Goal: Task Accomplishment & Management: Manage account settings

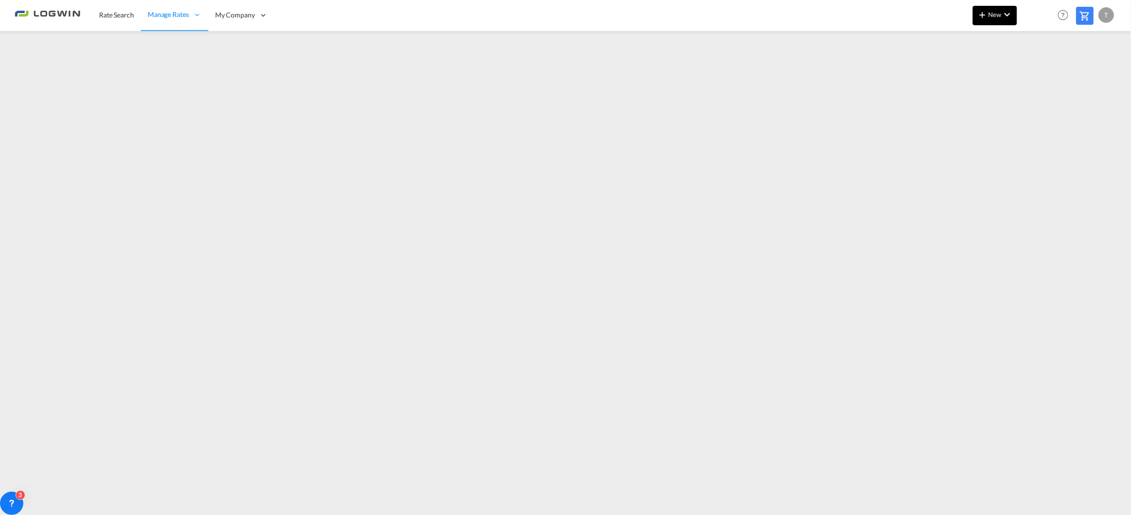
click at [985, 17] on md-icon "icon-plus 400-fg" at bounding box center [983, 15] width 12 height 12
click at [1033, 67] on span "Ratesheet" at bounding box center [1035, 72] width 11 height 19
click at [109, 15] on span "Rate Search" at bounding box center [116, 15] width 35 height 8
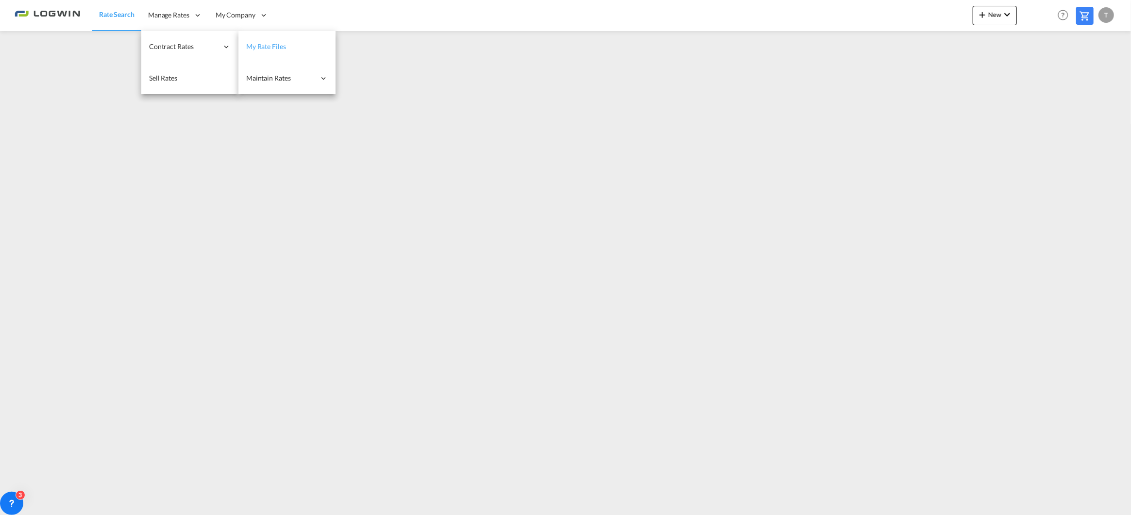
click at [257, 44] on span "My Rate Files" at bounding box center [266, 46] width 40 height 8
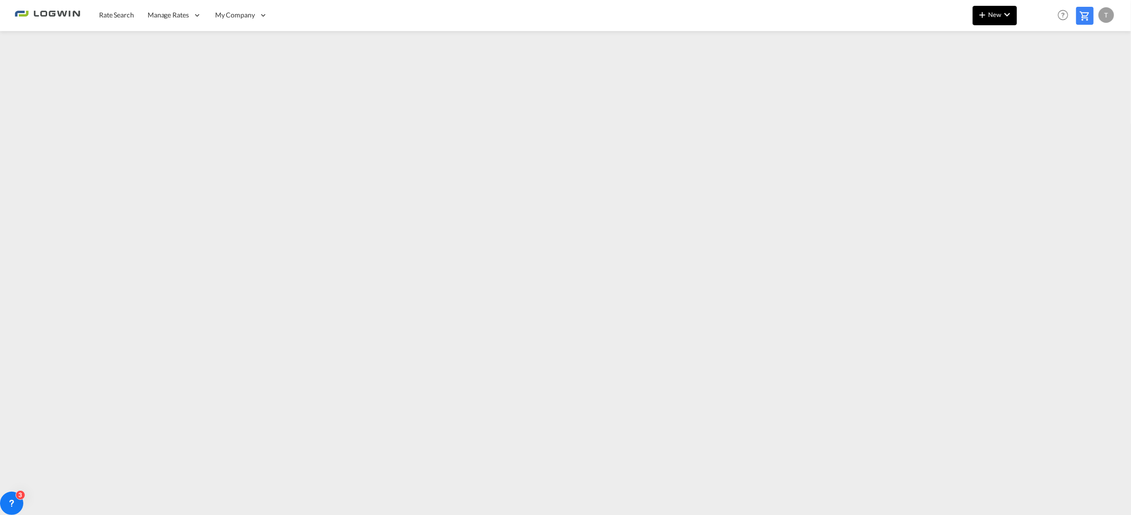
click at [1009, 16] on md-icon "icon-chevron-down" at bounding box center [1008, 15] width 12 height 12
click at [1040, 74] on span "Ratesheet" at bounding box center [1035, 72] width 11 height 19
click at [1004, 12] on md-icon "icon-chevron-down" at bounding box center [1008, 15] width 12 height 12
click at [1040, 68] on span "Ratesheet" at bounding box center [1035, 72] width 11 height 19
click at [999, 16] on span "New" at bounding box center [995, 15] width 36 height 8
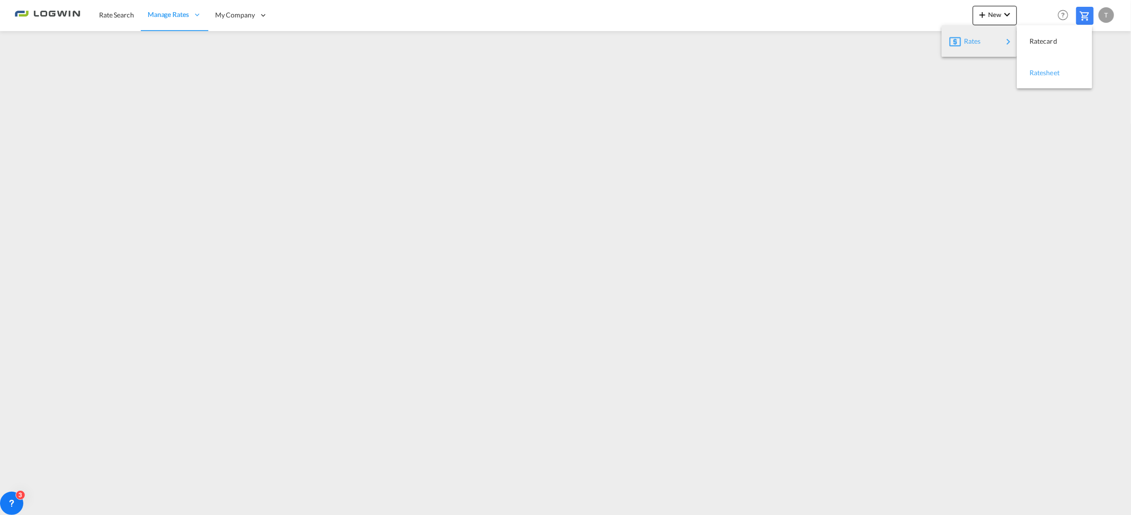
click at [1040, 72] on span "Ratesheet" at bounding box center [1035, 72] width 11 height 19
click at [991, 19] on button "New" at bounding box center [995, 15] width 44 height 19
click at [1038, 74] on span "Ratesheet" at bounding box center [1035, 72] width 11 height 19
click at [1004, 11] on md-icon "icon-chevron-down" at bounding box center [1008, 15] width 12 height 12
click at [1040, 70] on span "Ratesheet" at bounding box center [1035, 72] width 11 height 19
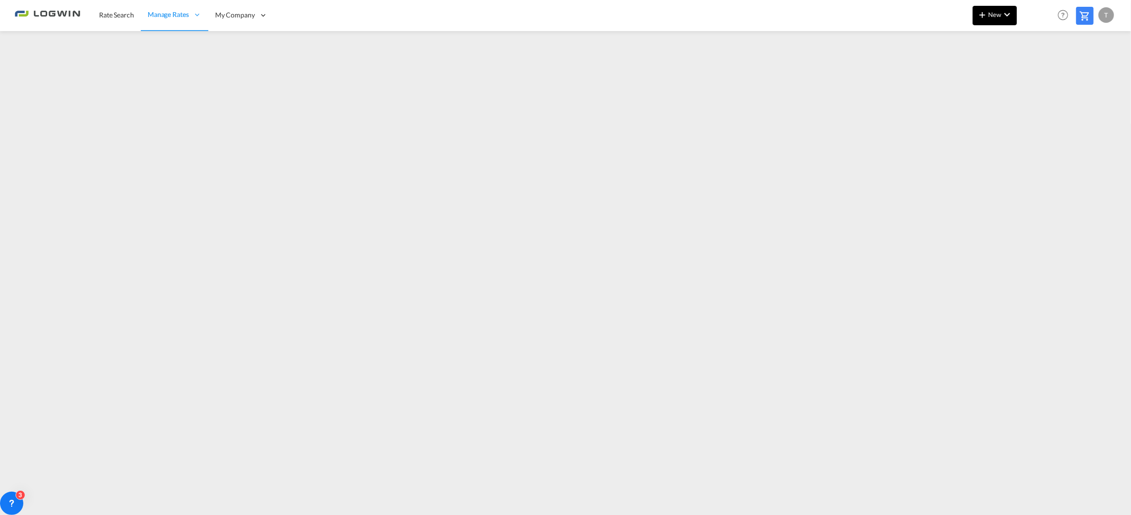
click at [986, 20] on md-icon "icon-plus 400-fg" at bounding box center [983, 15] width 12 height 12
click at [1038, 72] on span "Ratesheet" at bounding box center [1035, 72] width 11 height 19
click at [1111, 16] on div "T" at bounding box center [1107, 15] width 16 height 16
click at [1087, 73] on button "Logout" at bounding box center [1095, 74] width 63 height 19
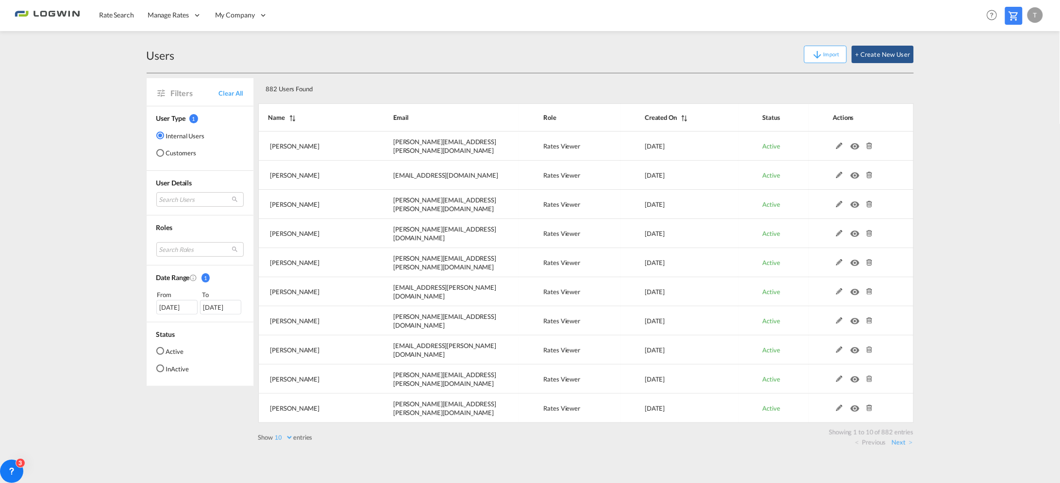
click at [1031, 16] on div "T" at bounding box center [1036, 15] width 16 height 16
click at [1017, 78] on button "Logout" at bounding box center [1024, 74] width 63 height 19
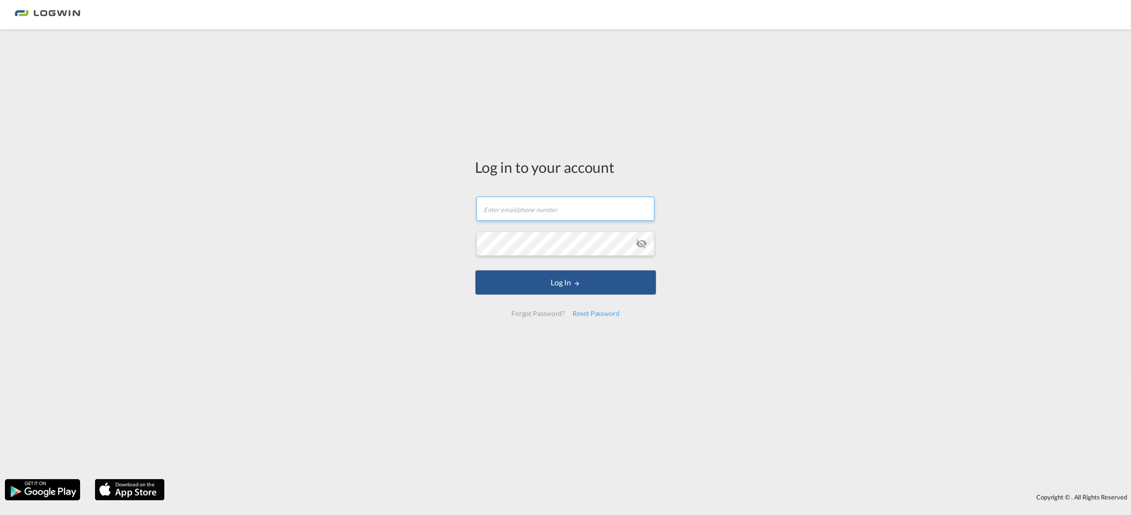
click at [585, 214] on input "text" at bounding box center [566, 209] width 178 height 24
type input "[EMAIL_ADDRESS][PERSON_NAME][DOMAIN_NAME]"
click at [476, 271] on button "Log In" at bounding box center [566, 283] width 181 height 24
click at [550, 285] on button "Log In" at bounding box center [566, 283] width 181 height 24
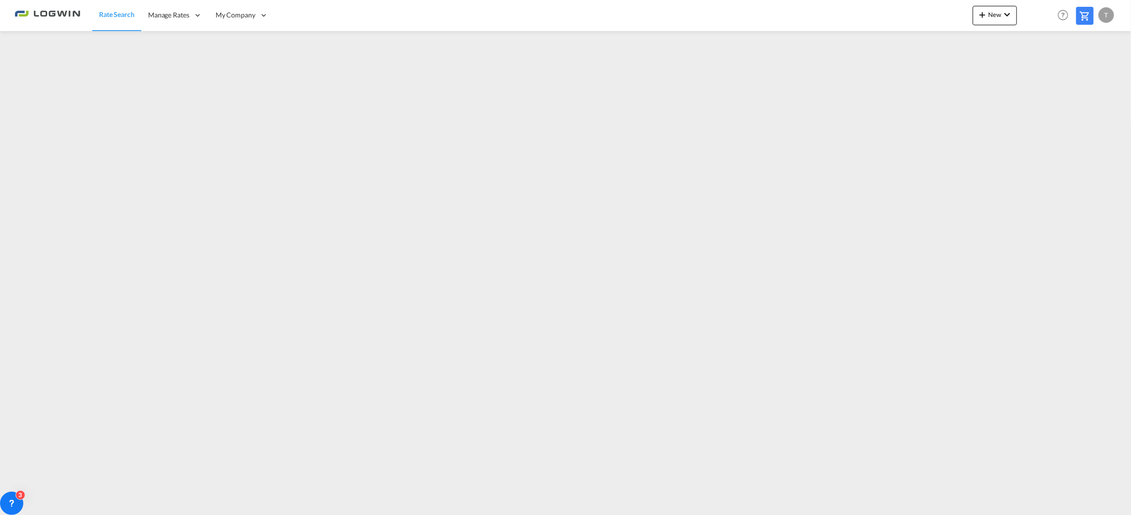
click at [104, 20] on link "Rate Search" at bounding box center [116, 16] width 49 height 32
click at [163, 17] on span "Manage Rates" at bounding box center [168, 15] width 41 height 10
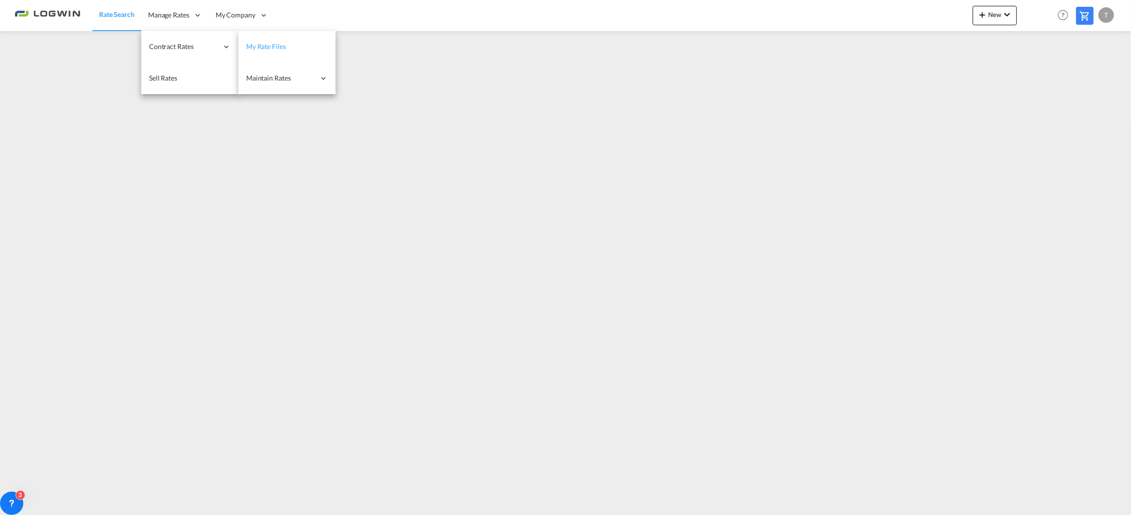
click at [267, 47] on span "My Rate Files" at bounding box center [266, 46] width 40 height 8
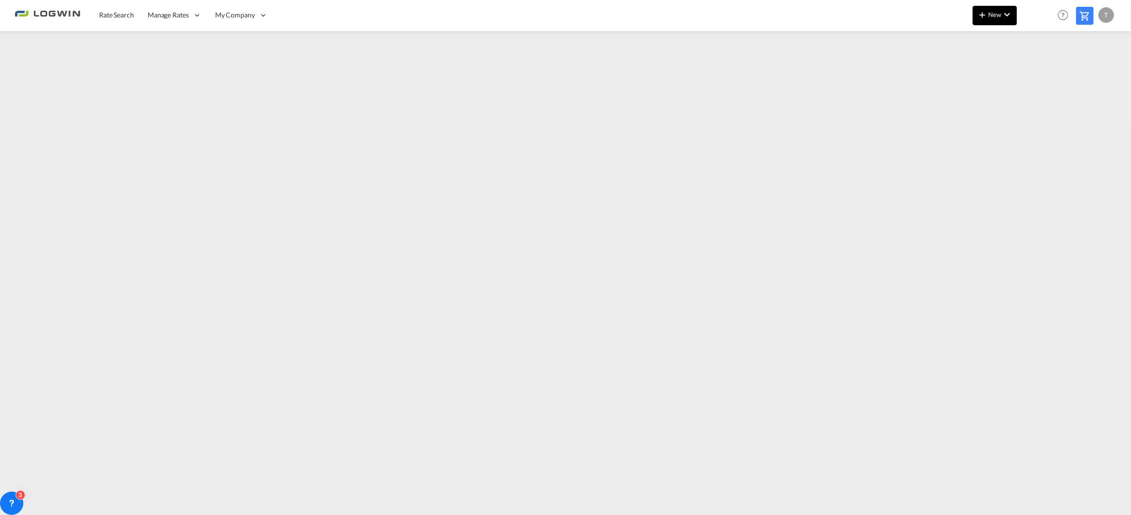
click at [989, 15] on span "New" at bounding box center [995, 15] width 36 height 8
click at [1040, 72] on span "Ratesheet" at bounding box center [1035, 72] width 11 height 19
click at [1108, 14] on div "T" at bounding box center [1107, 15] width 16 height 16
click at [1091, 73] on button "Logout" at bounding box center [1095, 74] width 63 height 19
